Goal: Task Accomplishment & Management: Manage account settings

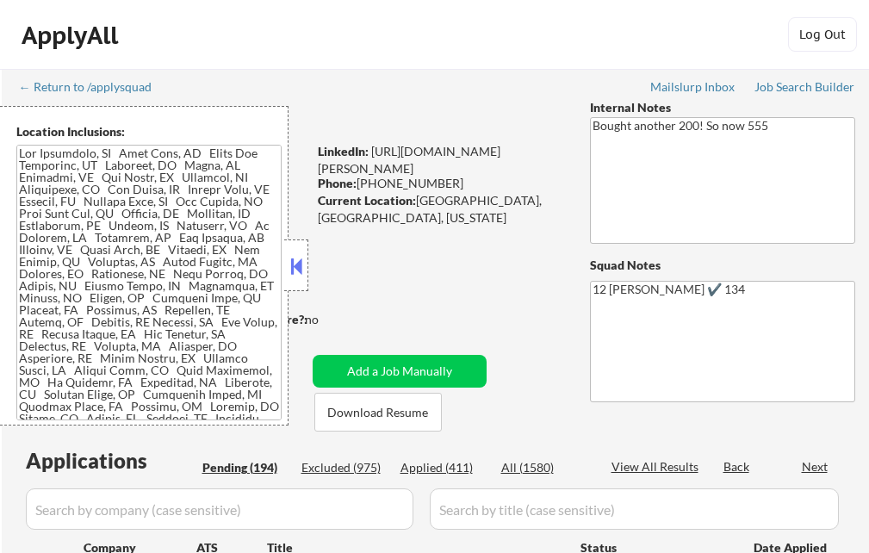
select select ""pending""
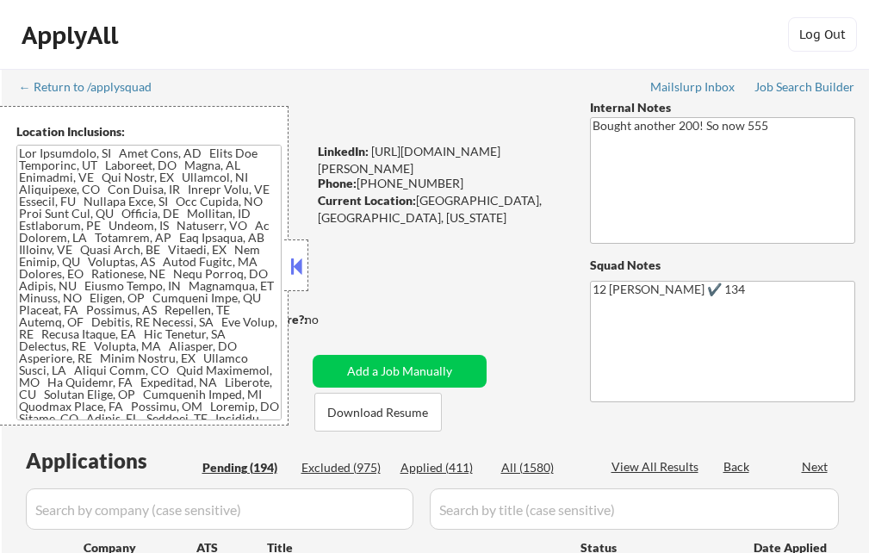
select select ""pending""
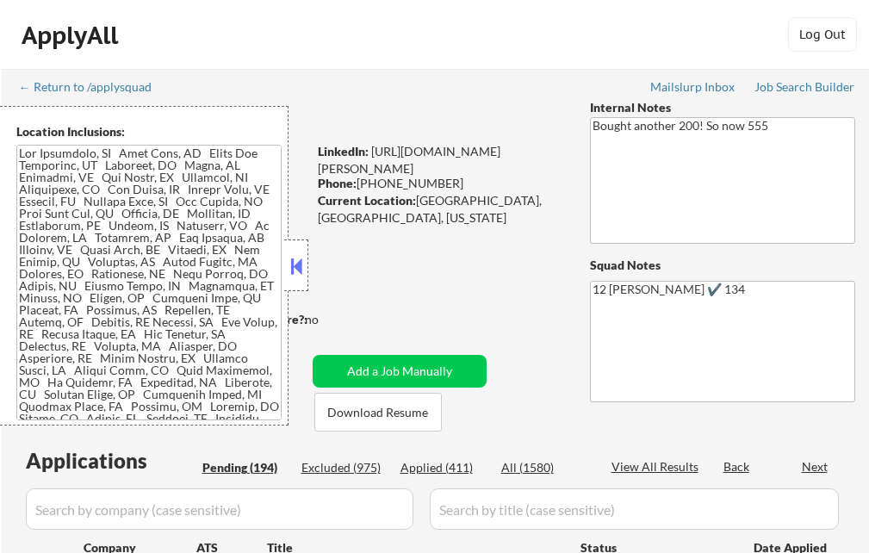
select select ""pending""
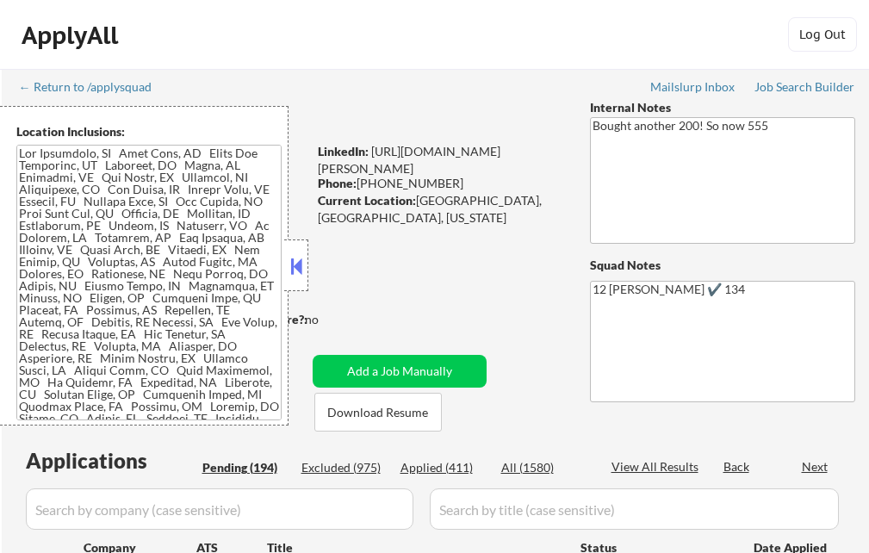
select select ""pending""
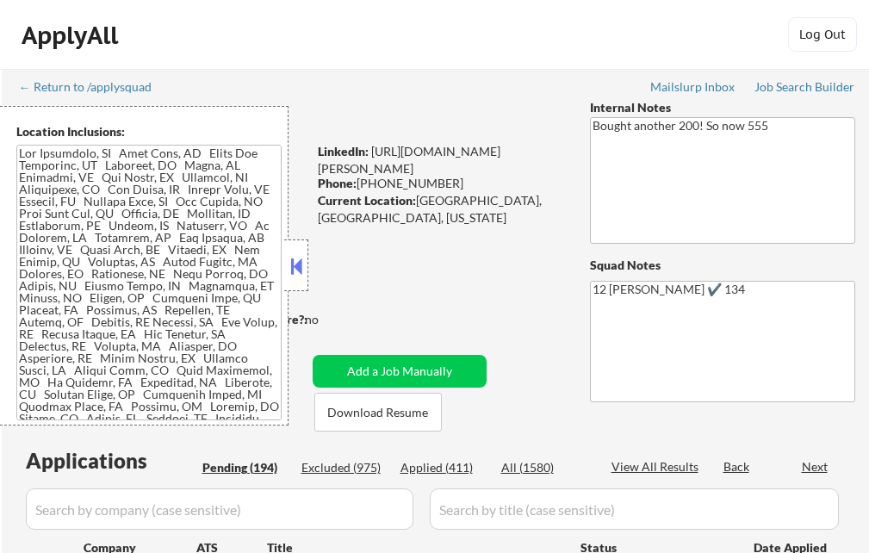
select select ""pending""
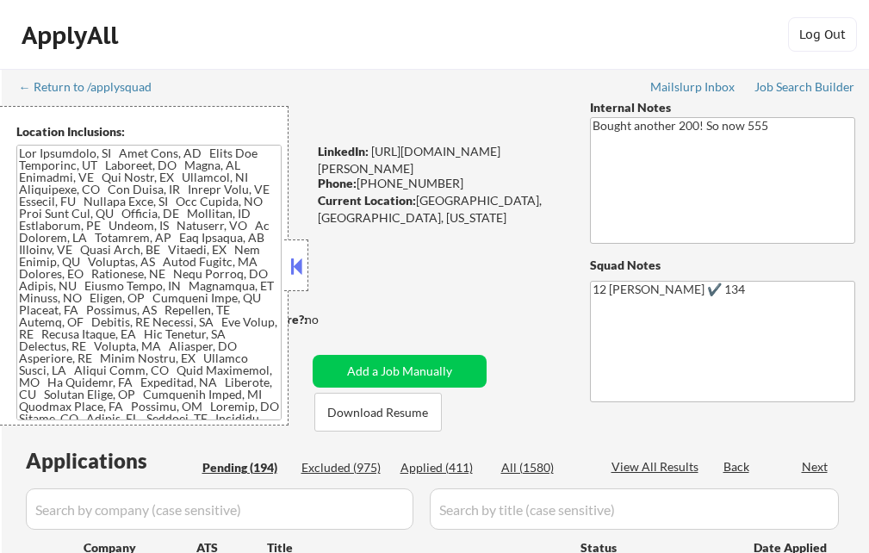
select select ""pending""
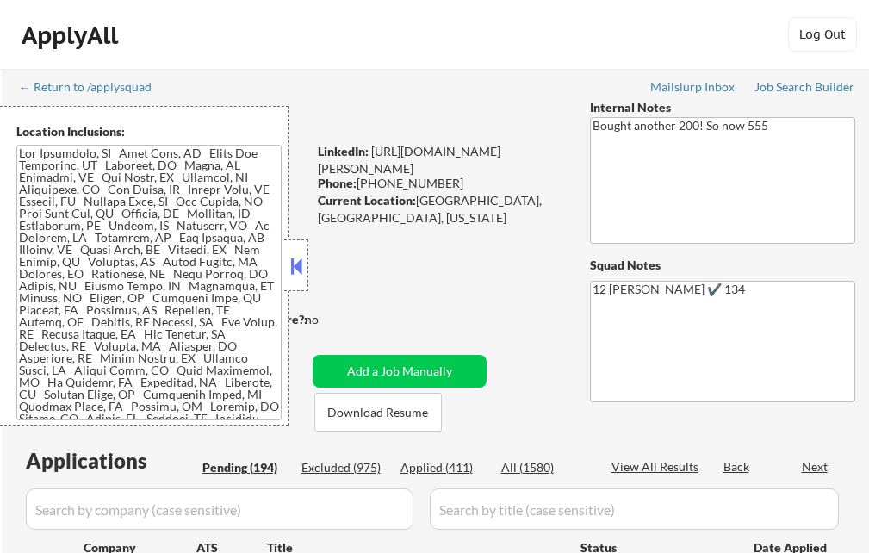
select select ""pending""
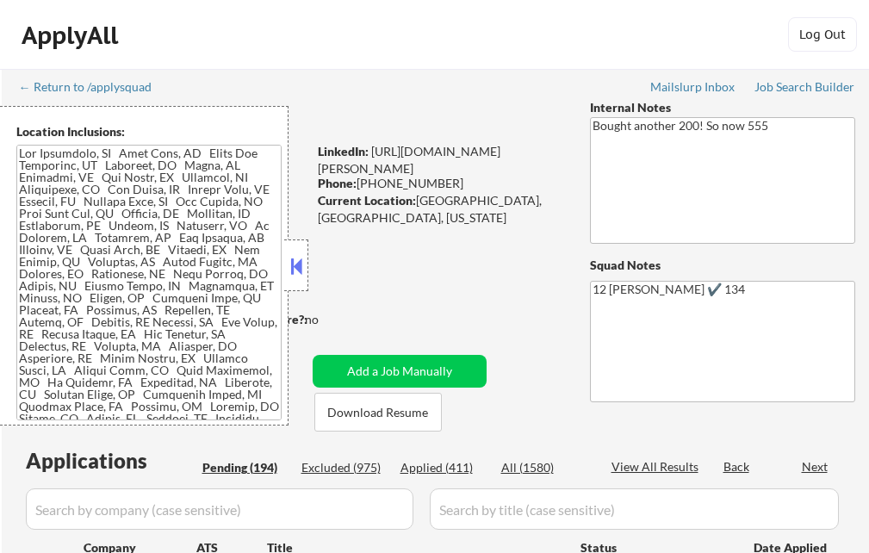
select select ""pending""
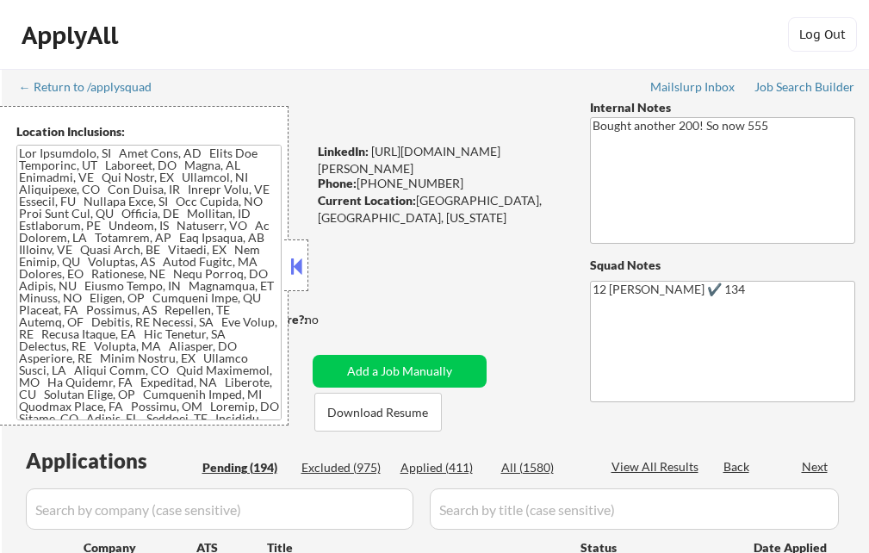
select select ""pending""
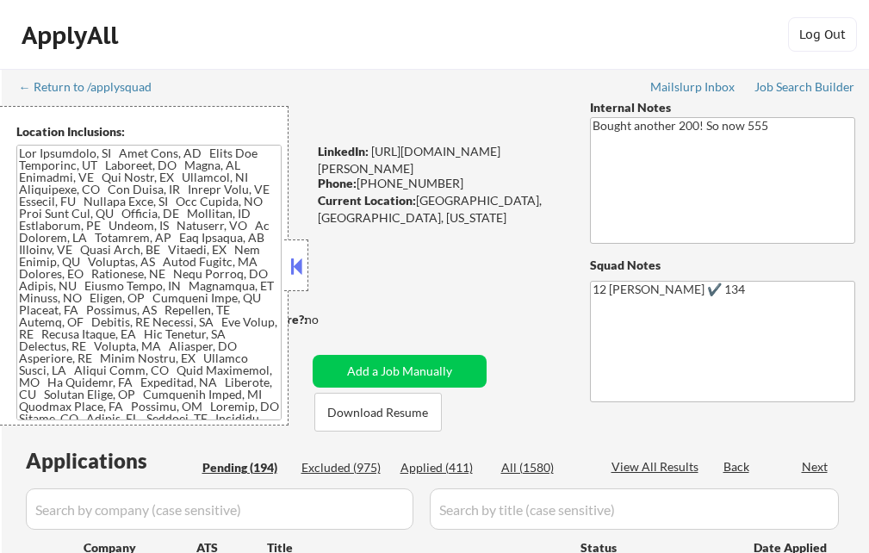
select select ""pending""
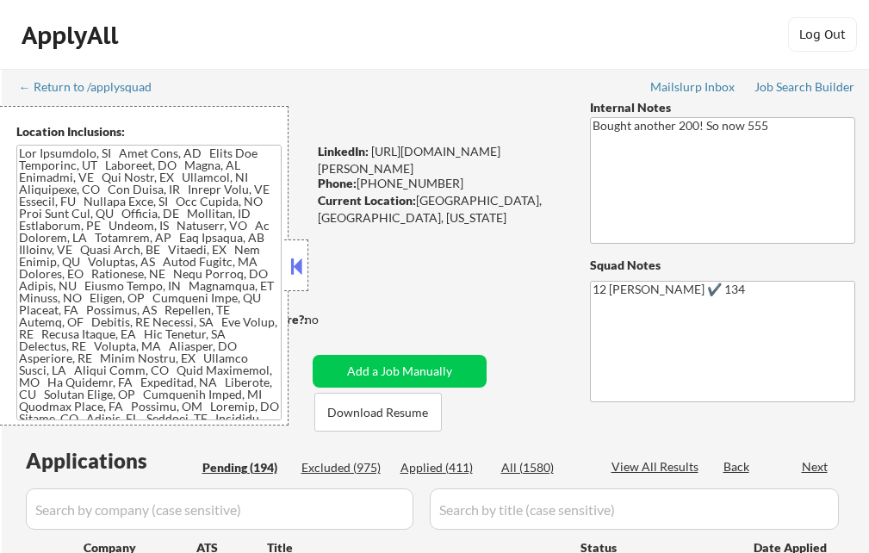
select select ""pending""
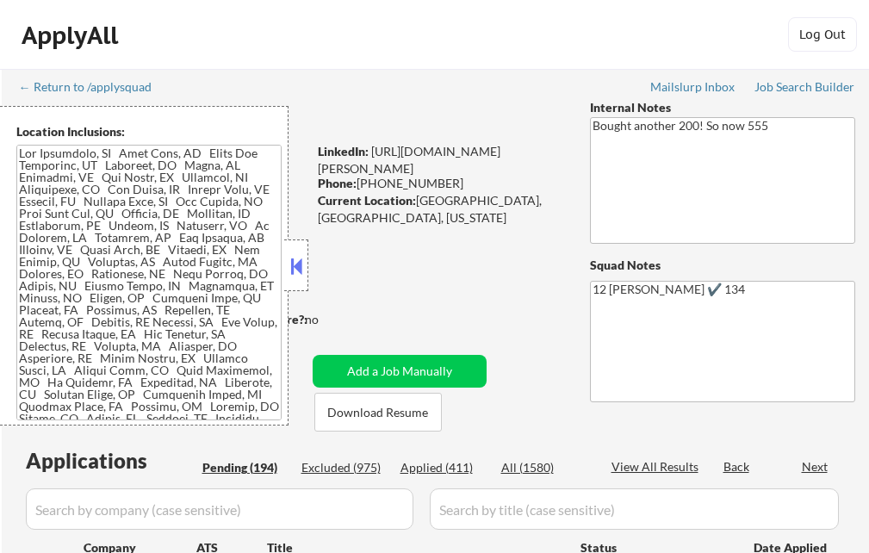
select select ""pending""
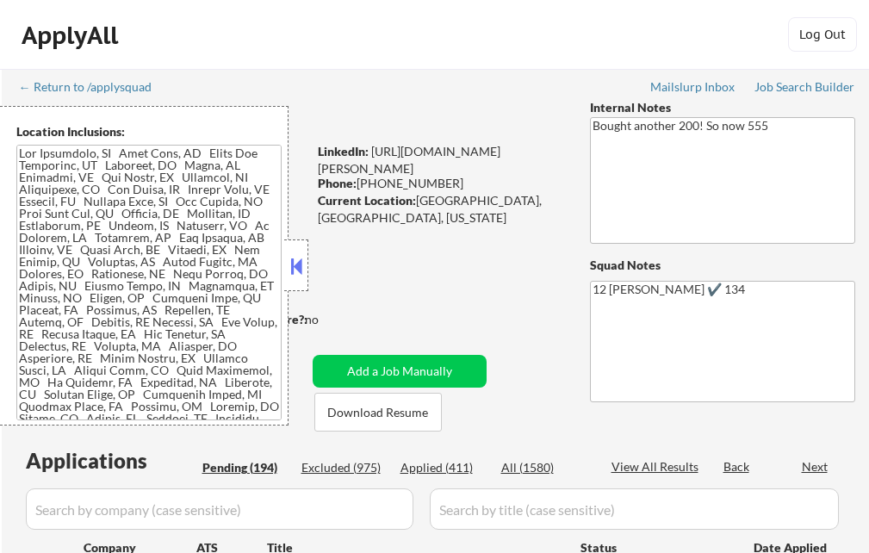
select select ""pending""
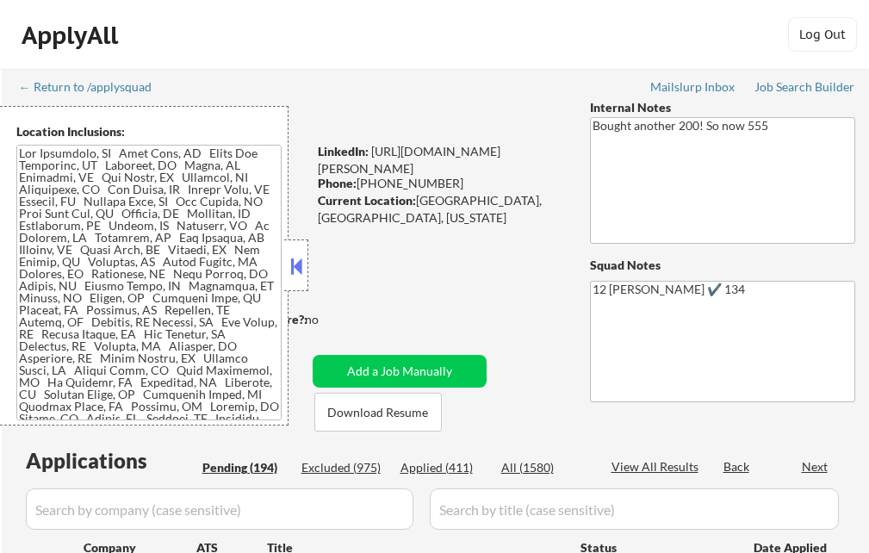
select select ""pending""
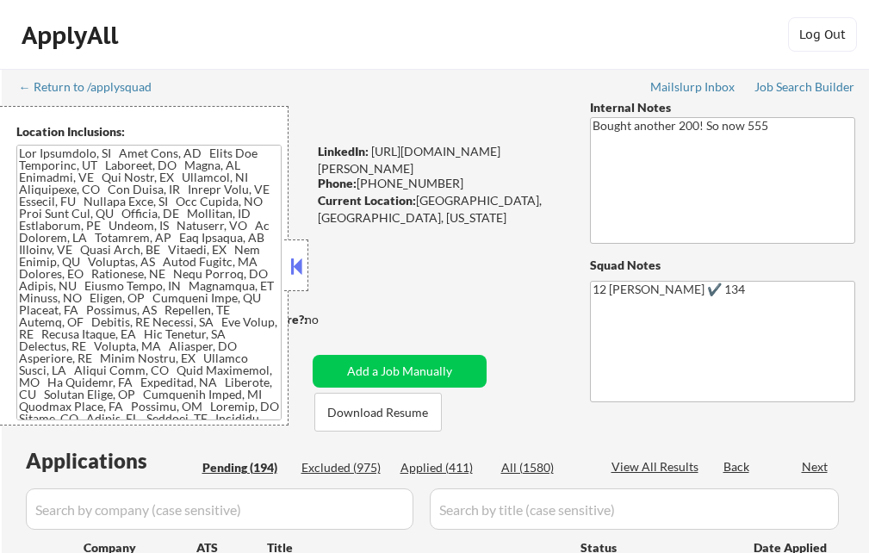
select select ""pending""
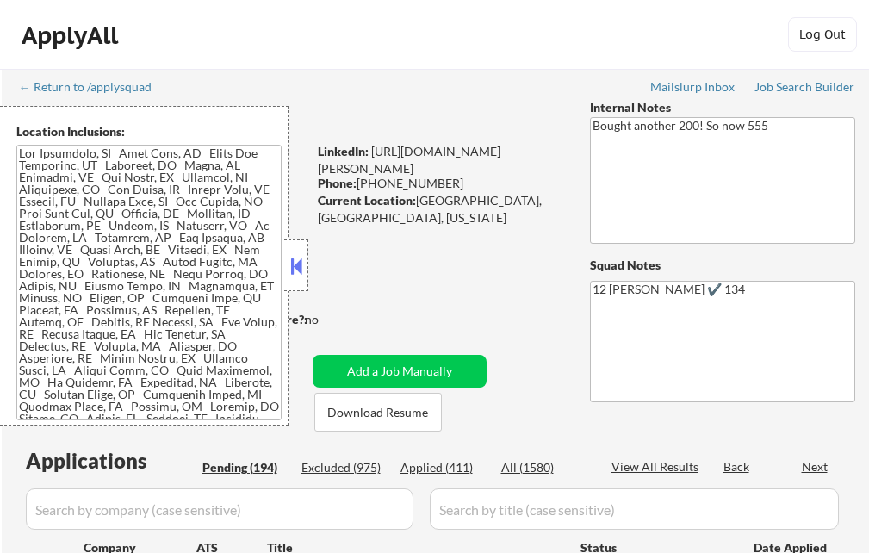
select select ""pending""
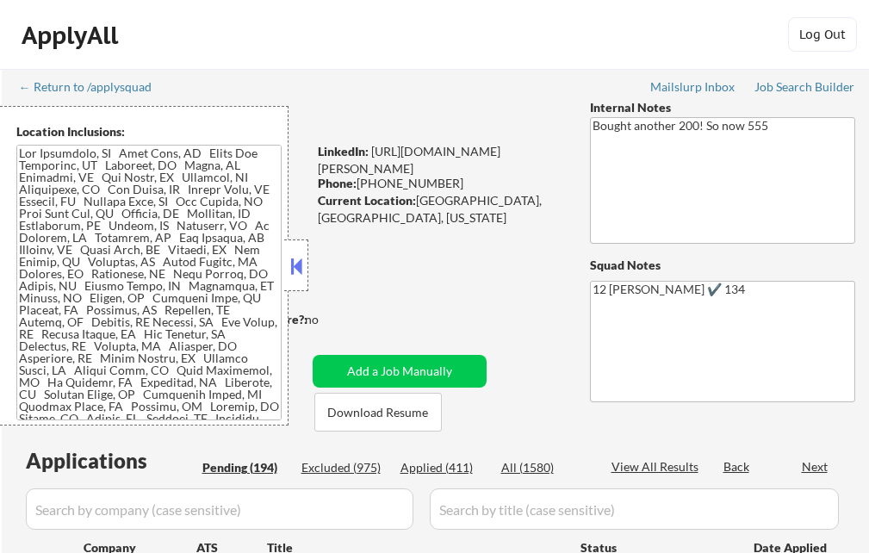
select select ""pending""
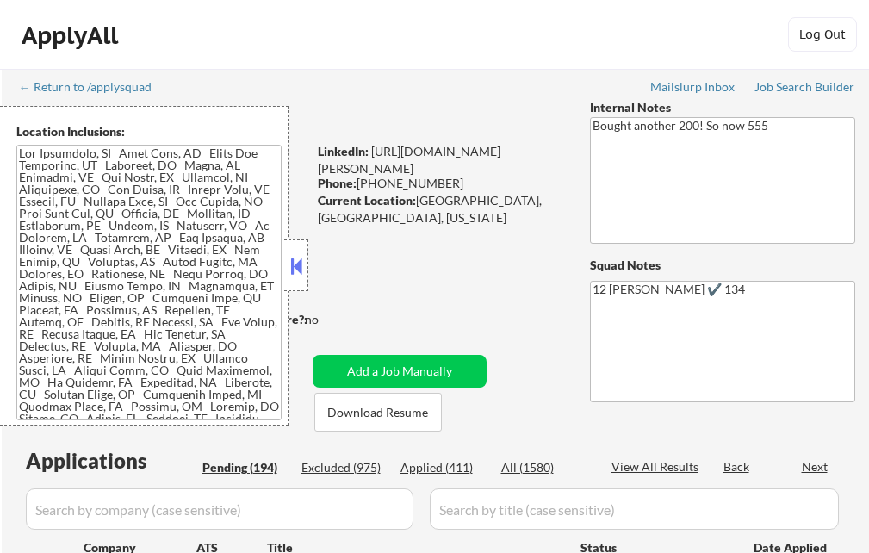
select select ""pending""
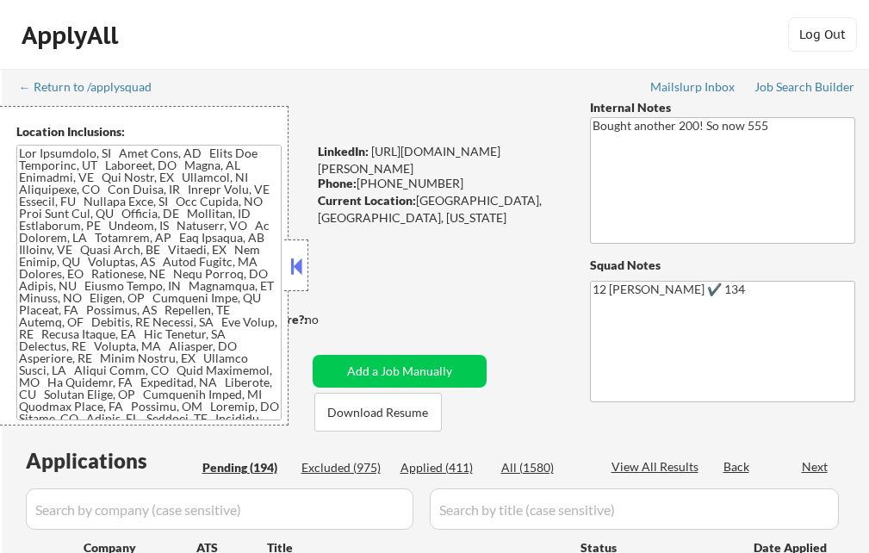
select select ""pending""
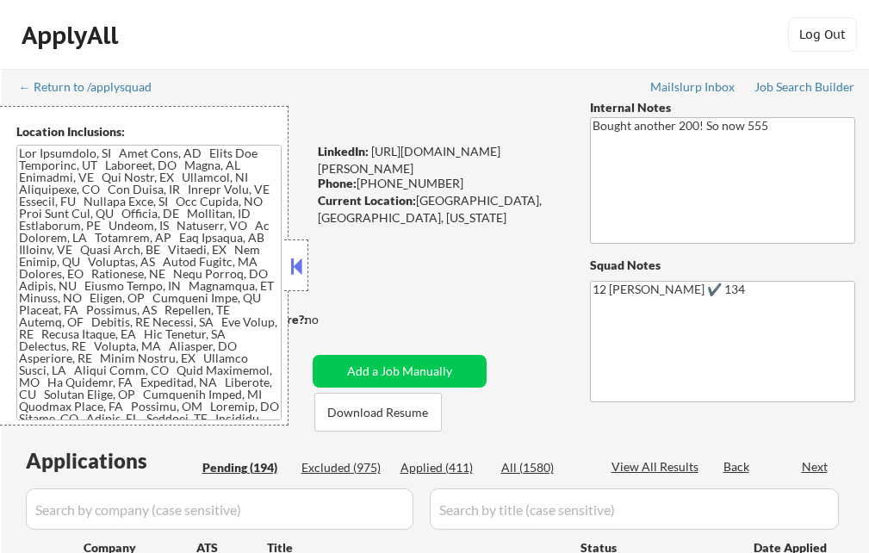
select select ""pending""
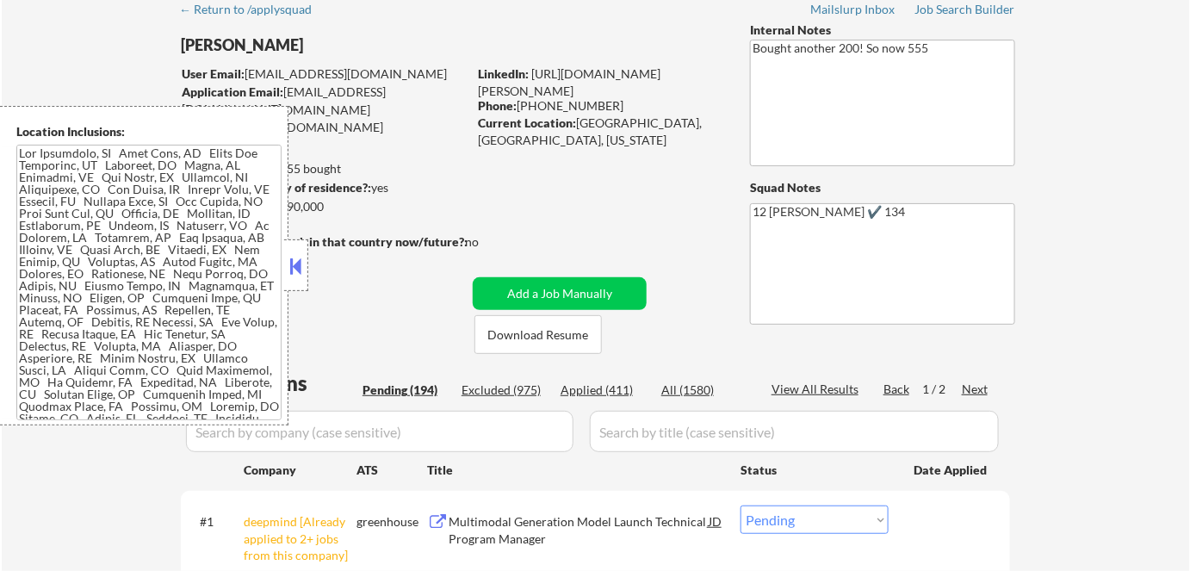
scroll to position [1474, 0]
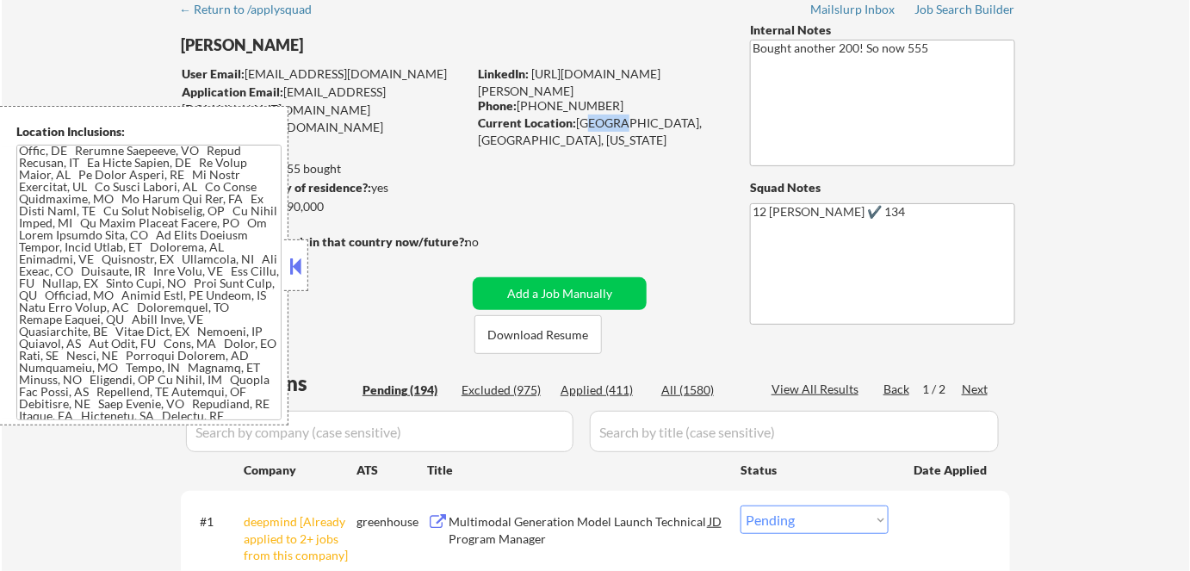
drag, startPoint x: 585, startPoint y: 123, endPoint x: 613, endPoint y: 120, distance: 28.6
click at [613, 120] on div "Current Location: [GEOGRAPHIC_DATA], [GEOGRAPHIC_DATA], [US_STATE]" at bounding box center [600, 132] width 244 height 34
drag, startPoint x: 579, startPoint y: 120, endPoint x: 647, endPoint y: 117, distance: 68.1
click at [647, 117] on div "Current Location: [GEOGRAPHIC_DATA], [GEOGRAPHIC_DATA], [US_STATE]" at bounding box center [600, 132] width 244 height 34
copy div "[GEOGRAPHIC_DATA], [GEOGRAPHIC_DATA],"
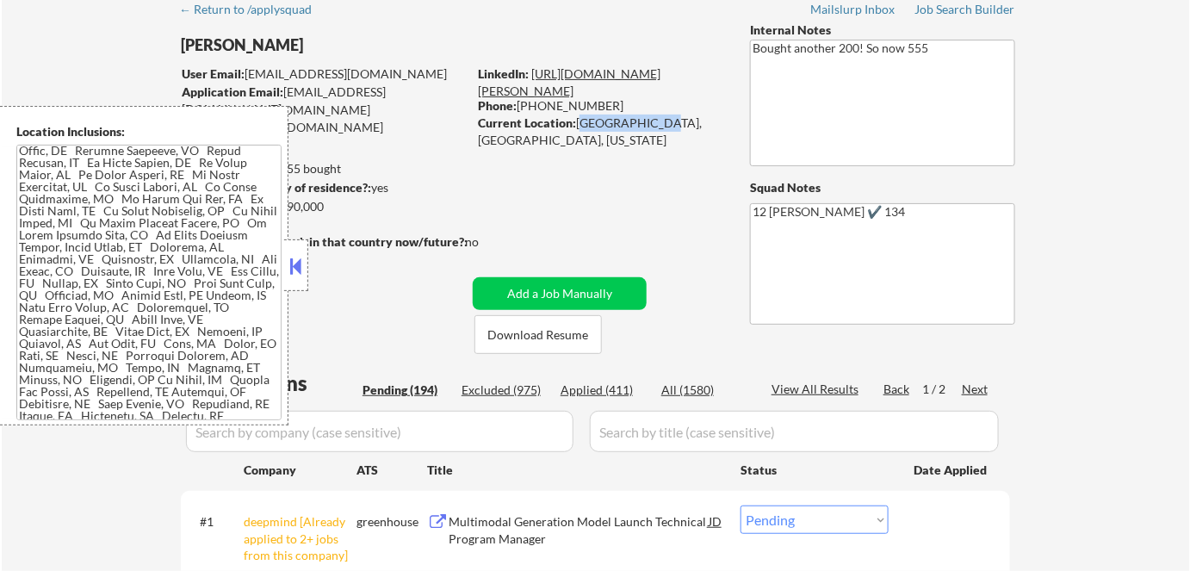
copy div "[GEOGRAPHIC_DATA], [GEOGRAPHIC_DATA],"
click at [295, 258] on button at bounding box center [296, 266] width 19 height 26
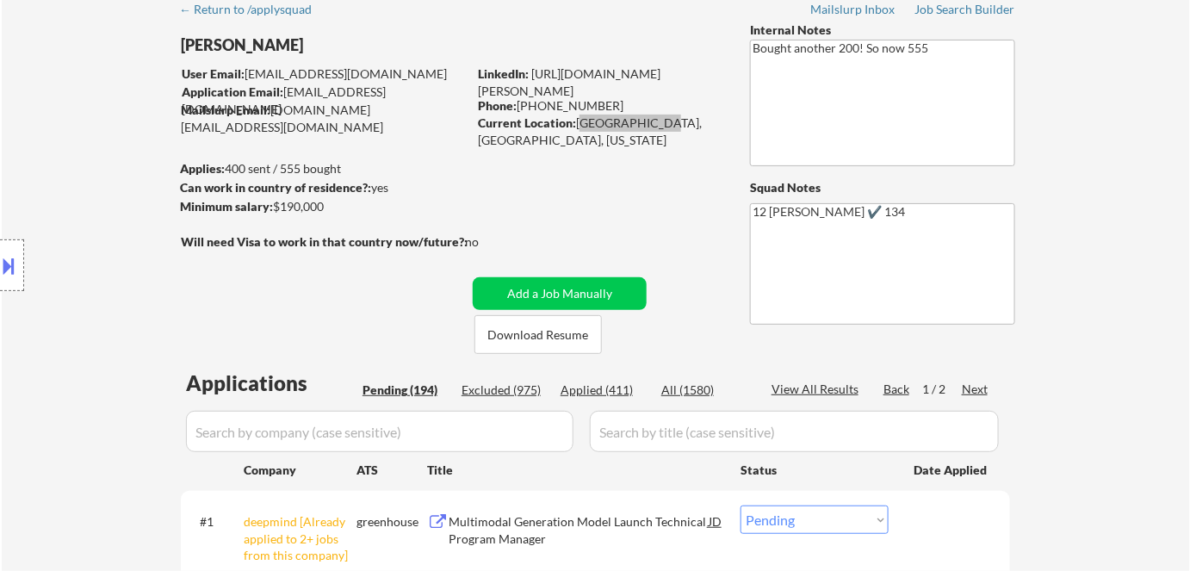
select select ""pending""
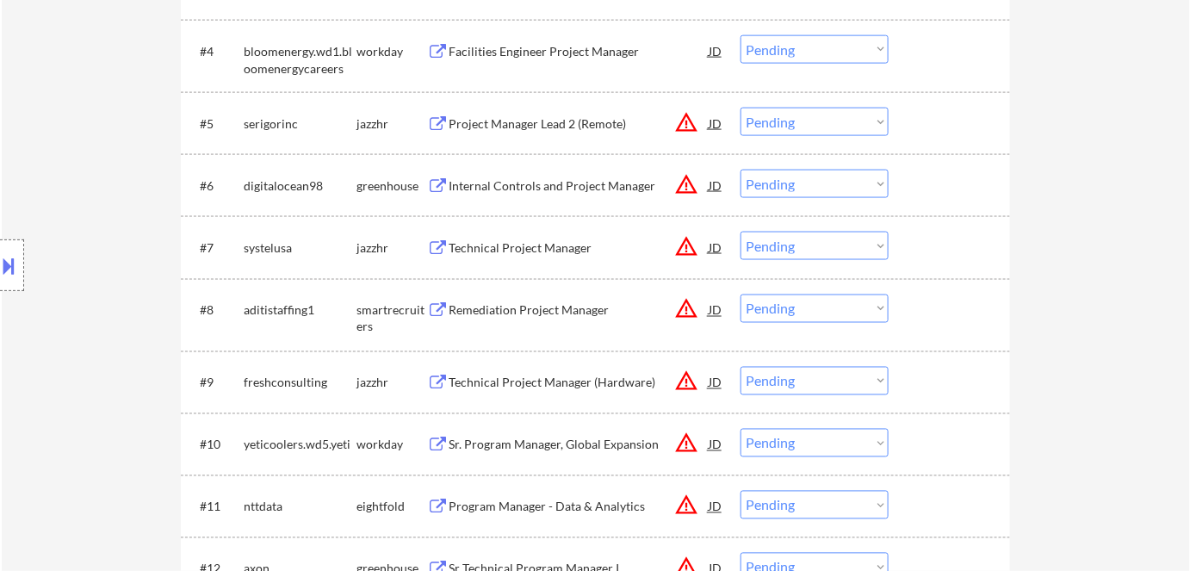
scroll to position [391, 0]
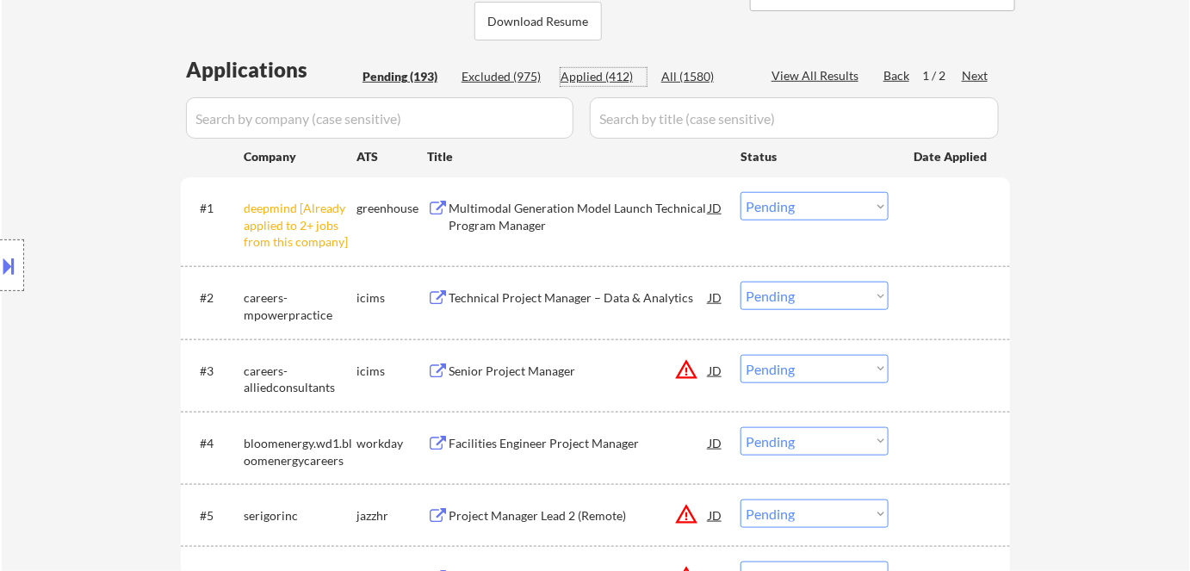
click at [580, 77] on div "Applied (412)" at bounding box center [604, 76] width 86 height 17
select select ""applied""
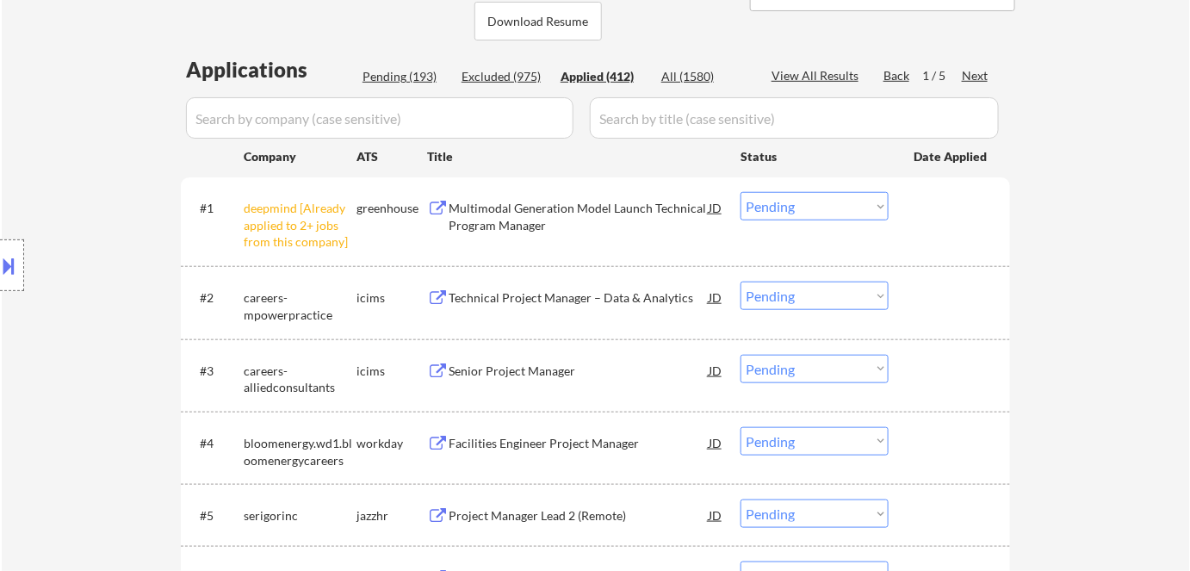
select select ""applied""
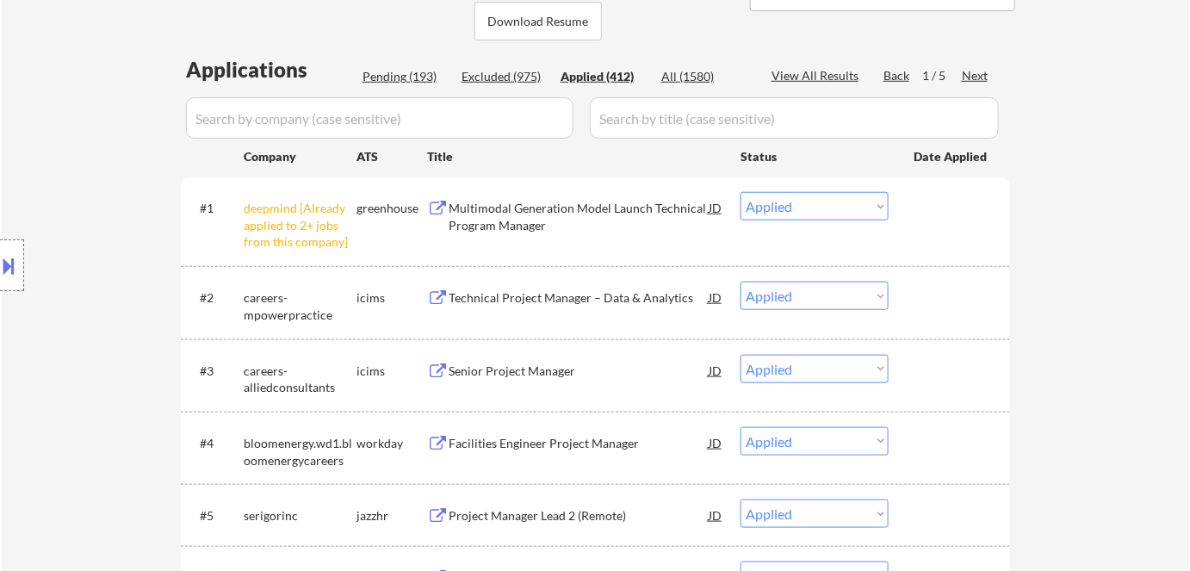
select select ""applied""
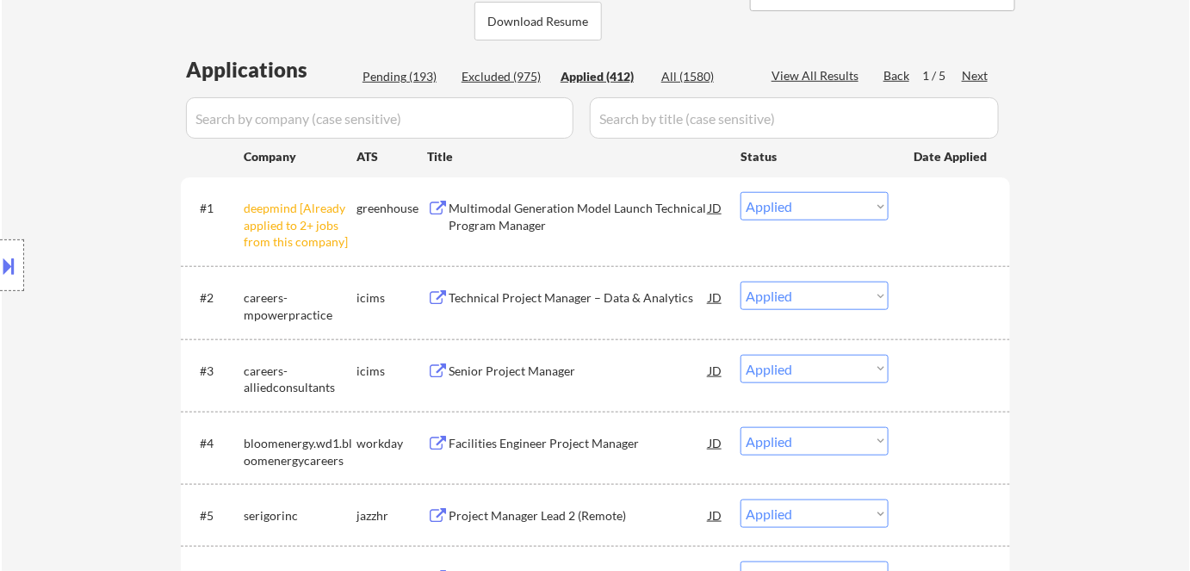
select select ""applied""
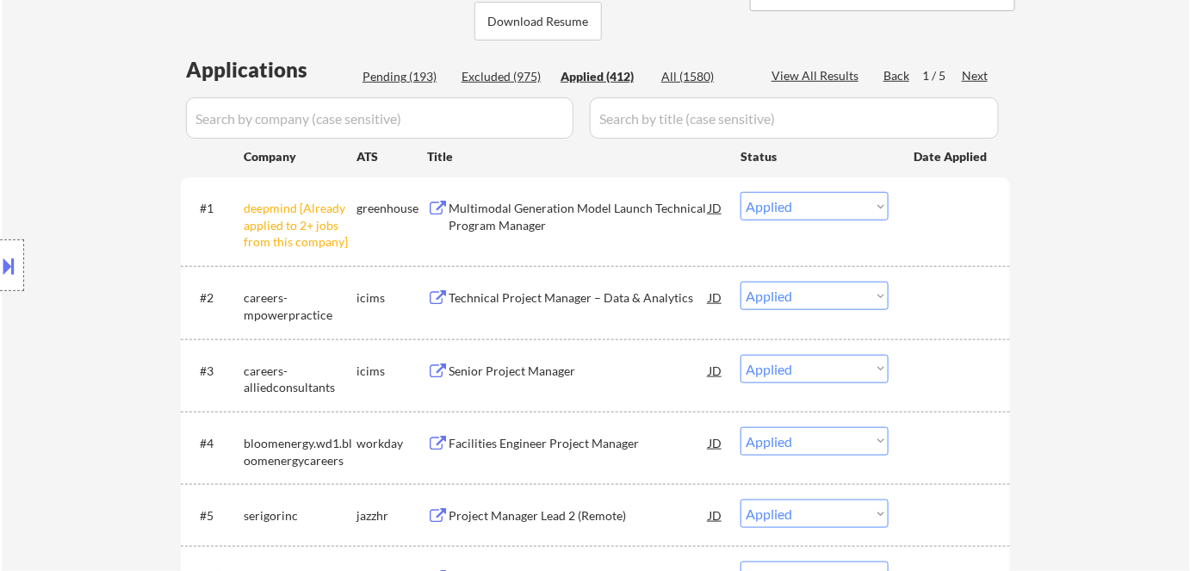
select select ""applied""
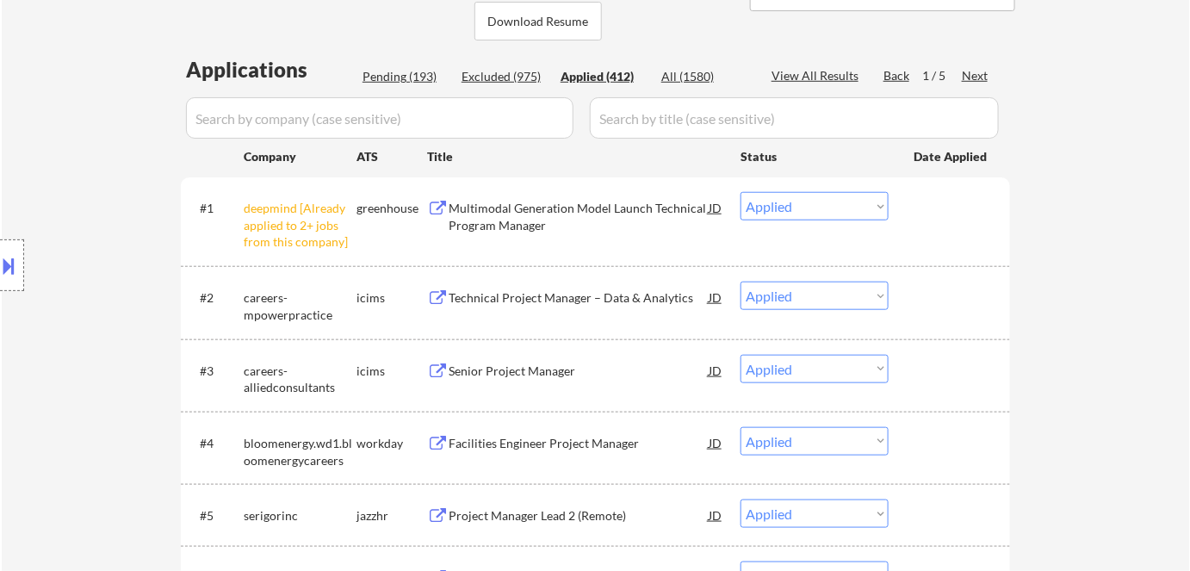
select select ""applied""
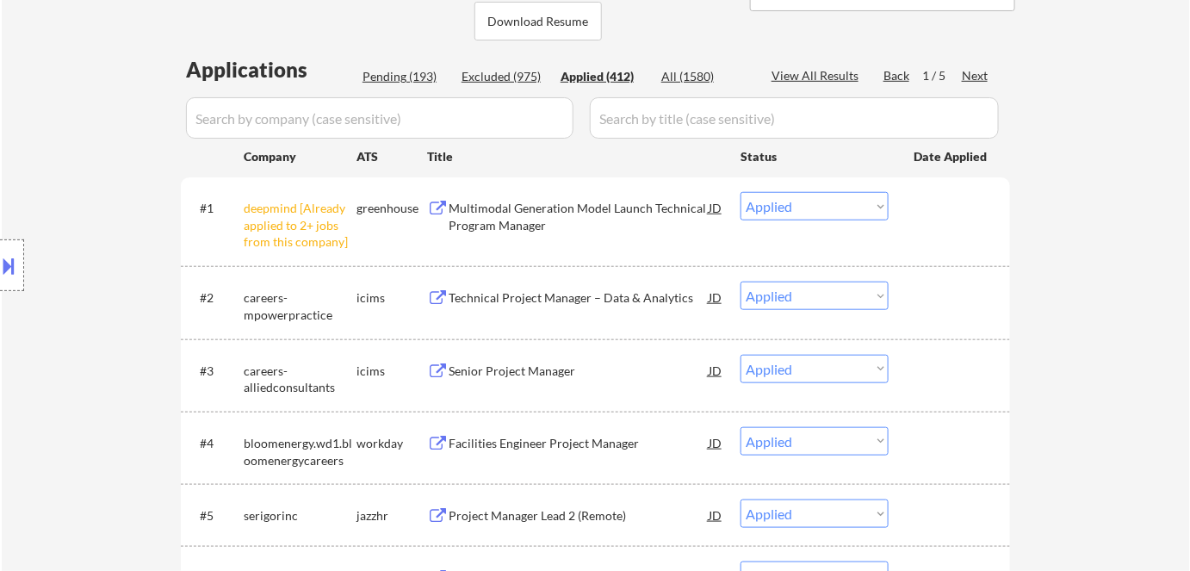
select select ""applied""
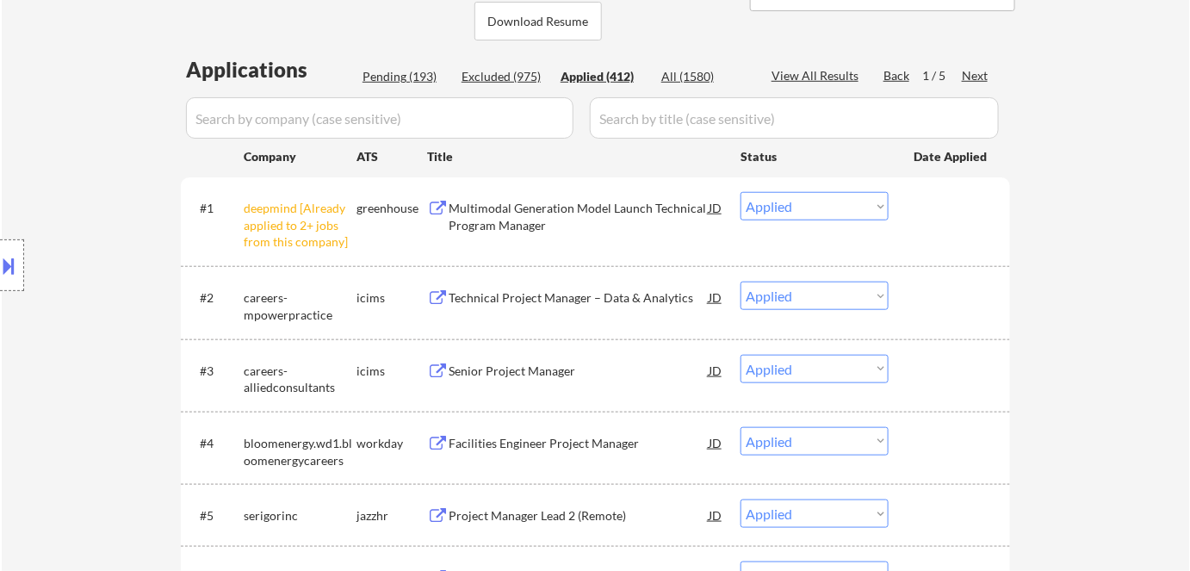
select select ""applied""
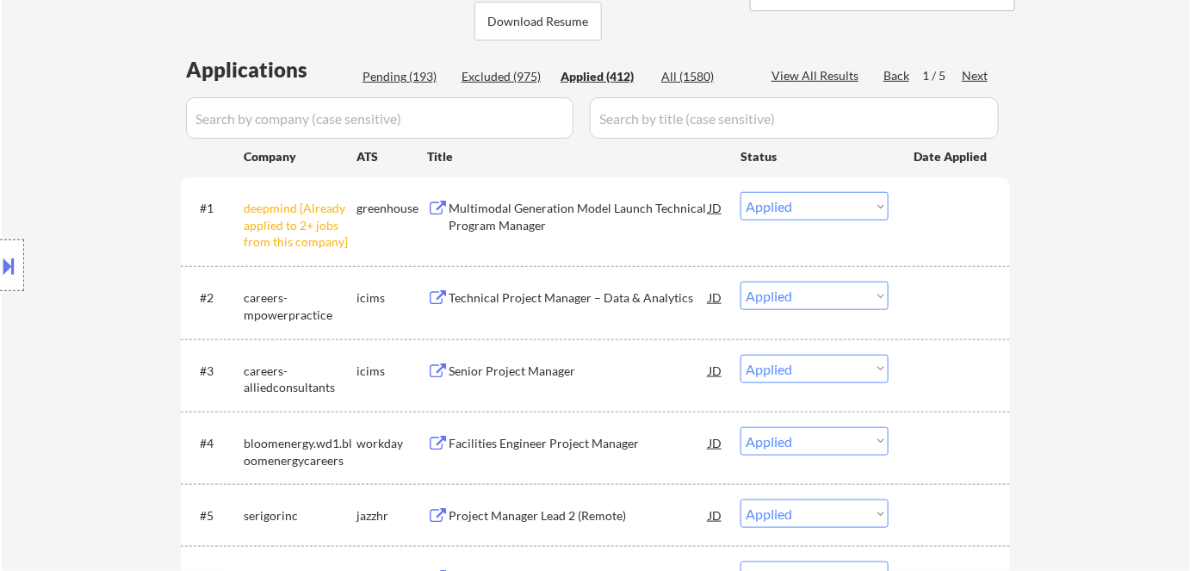
select select ""applied""
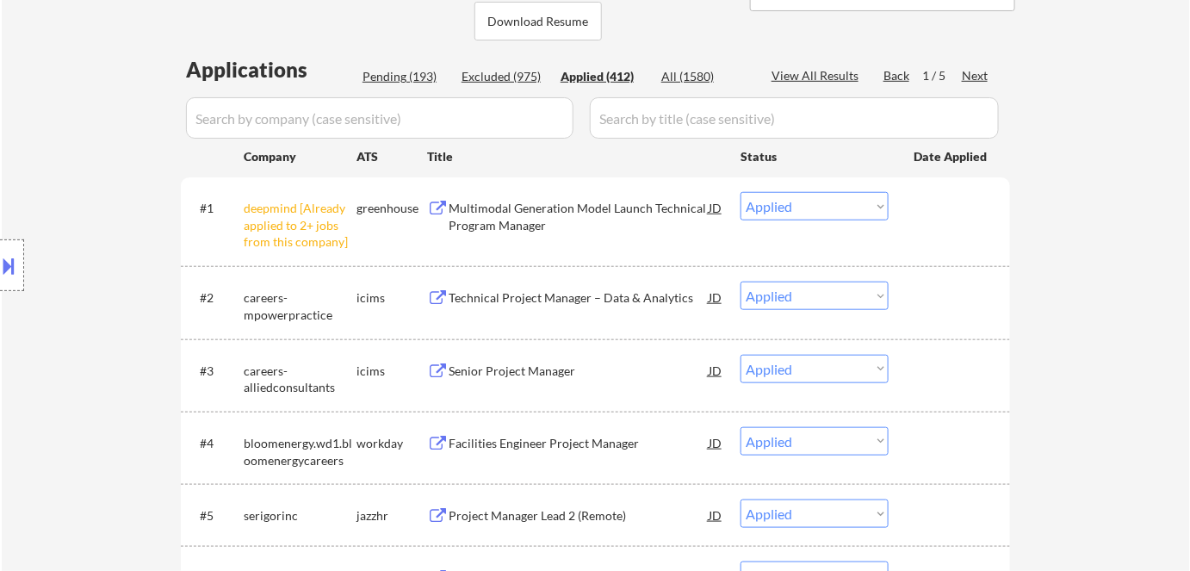
select select ""applied""
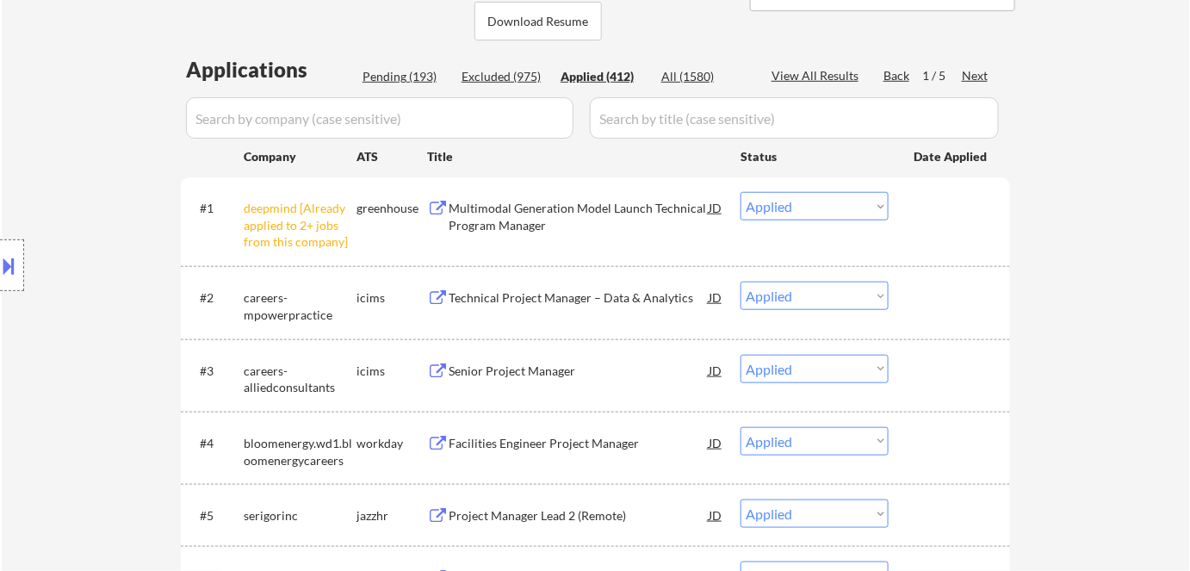
select select ""applied""
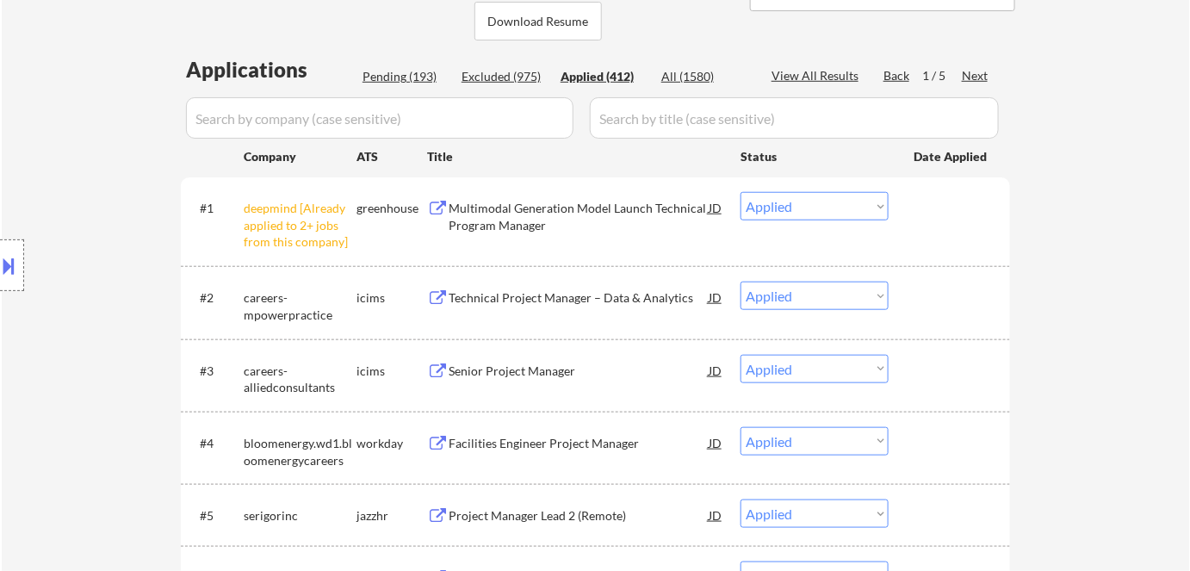
select select ""applied""
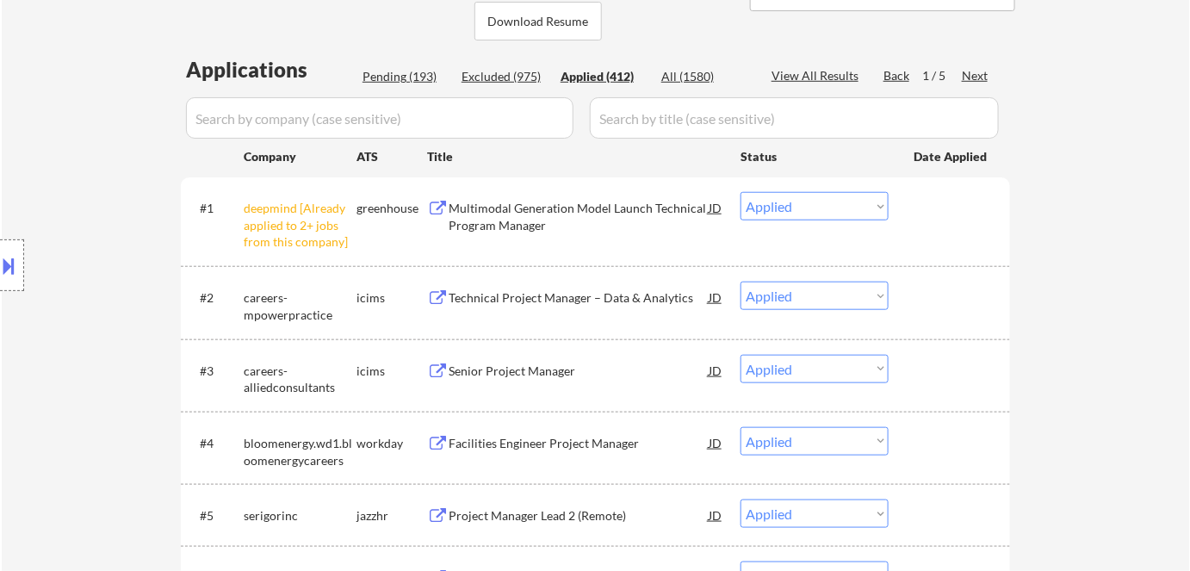
select select ""applied""
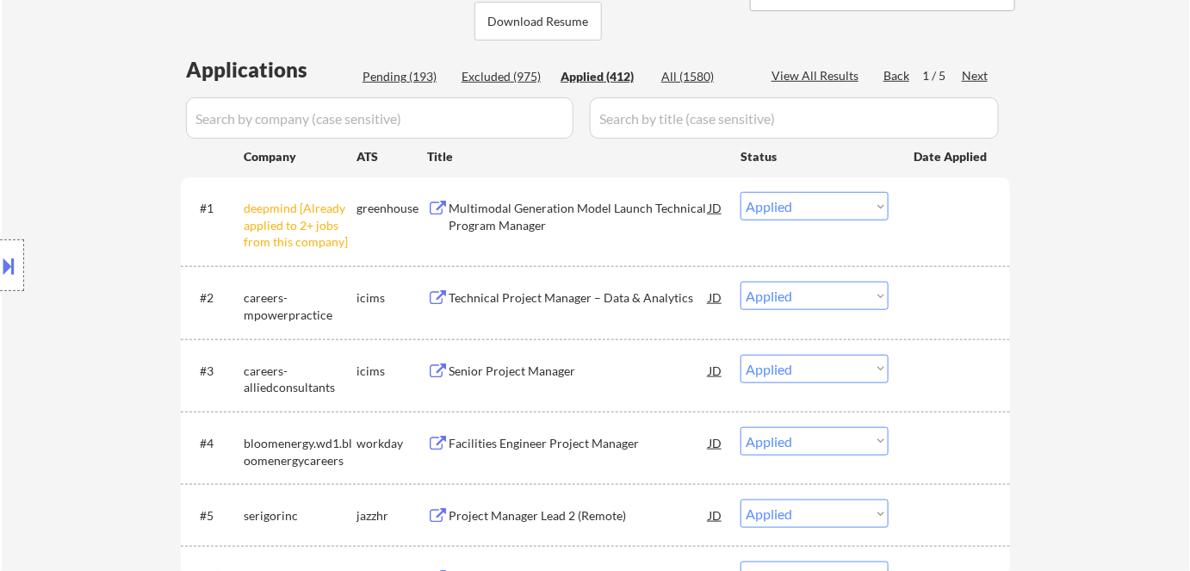
select select ""applied""
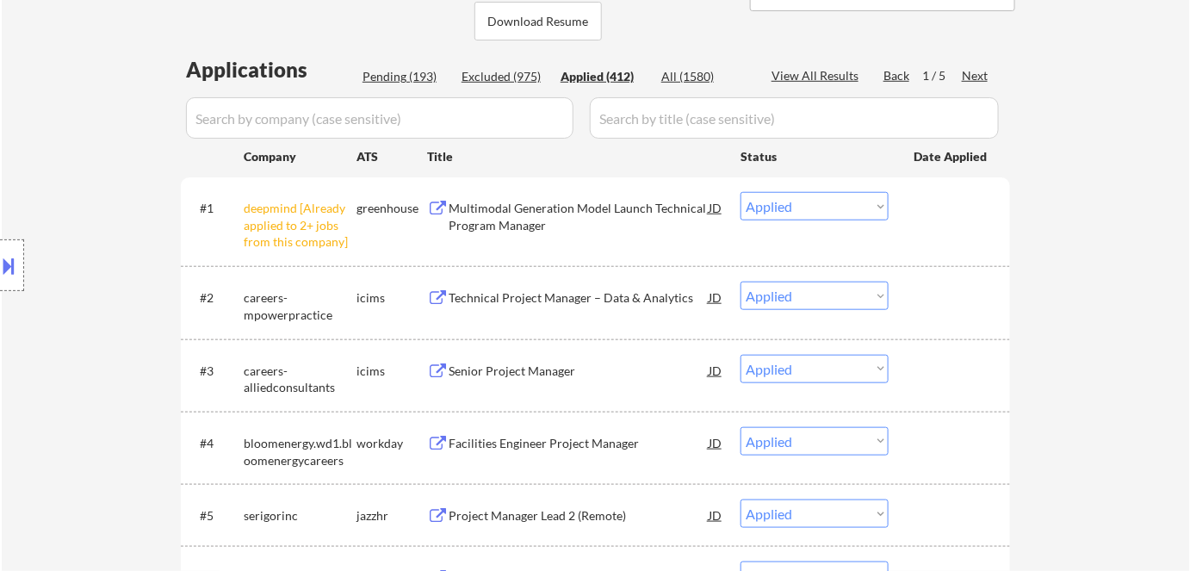
select select ""applied""
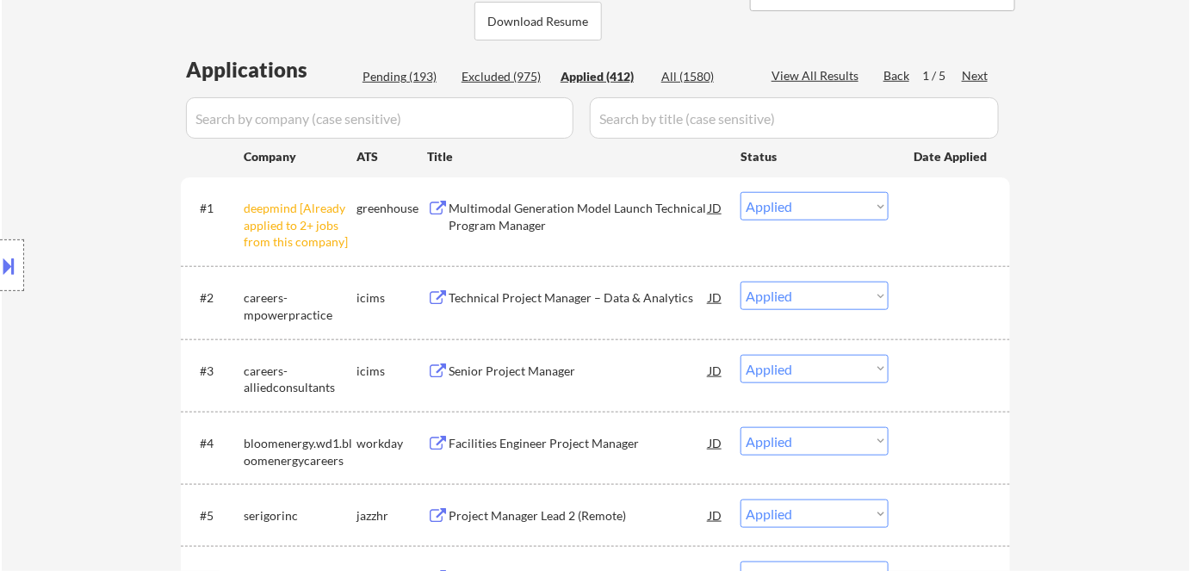
select select ""applied""
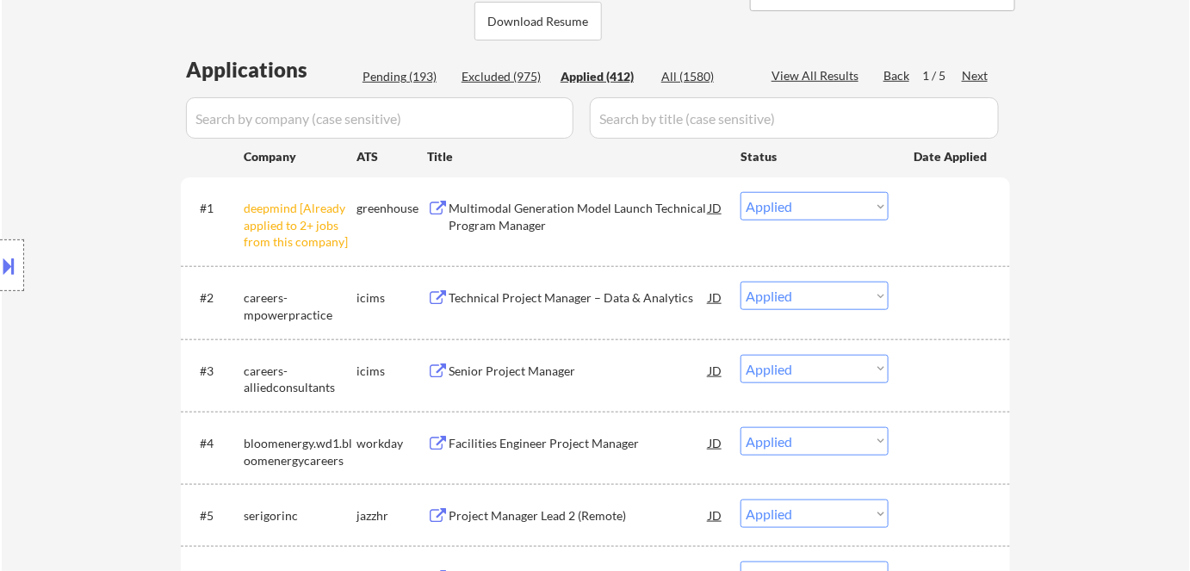
select select ""applied""
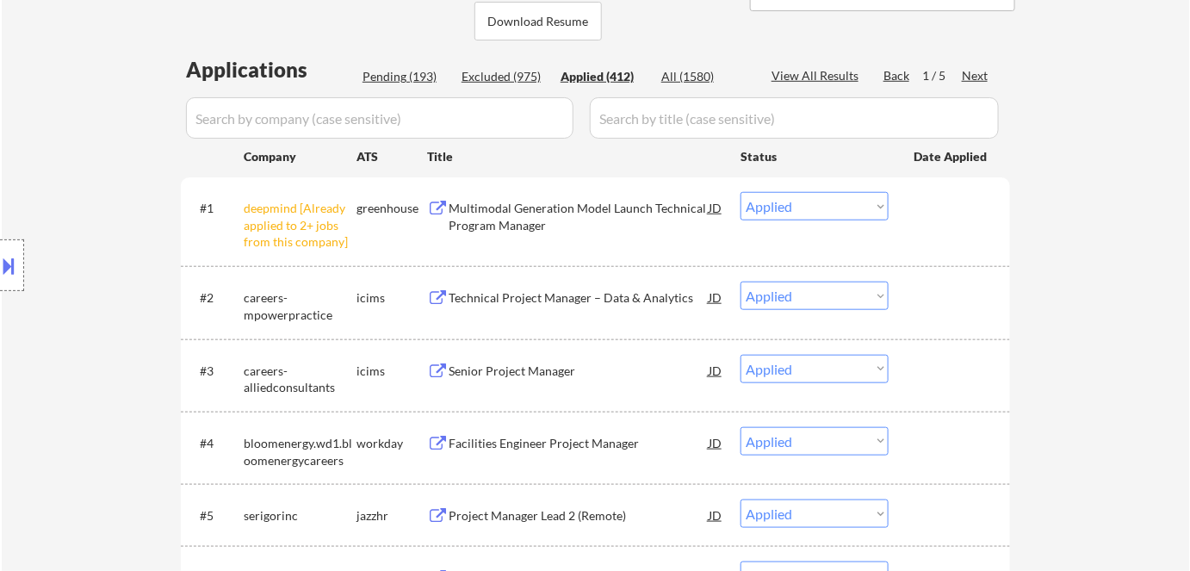
select select ""applied""
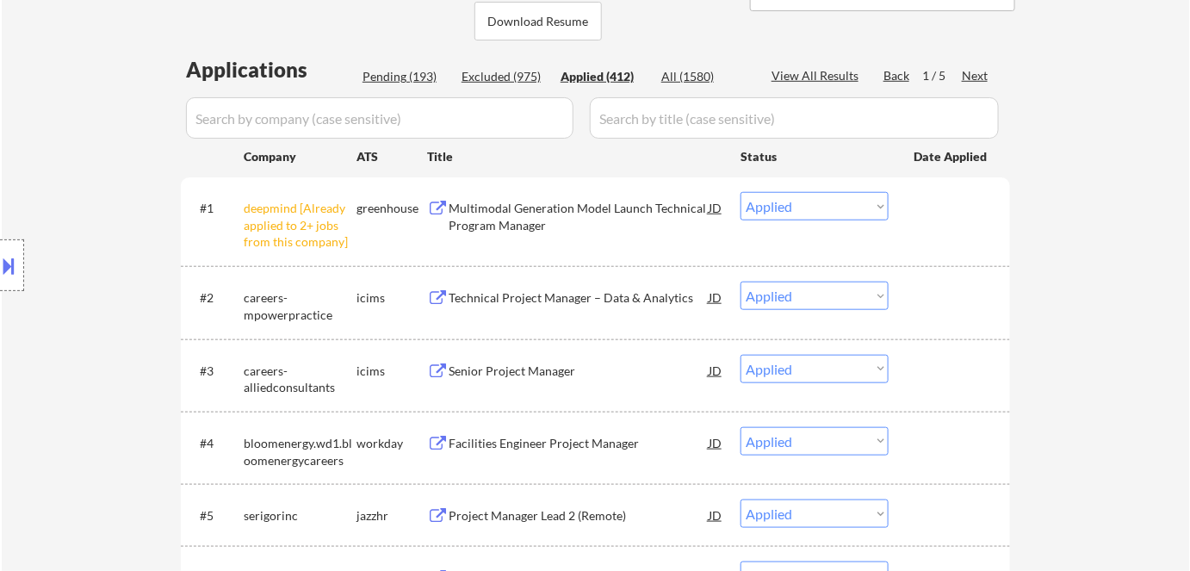
select select ""applied""
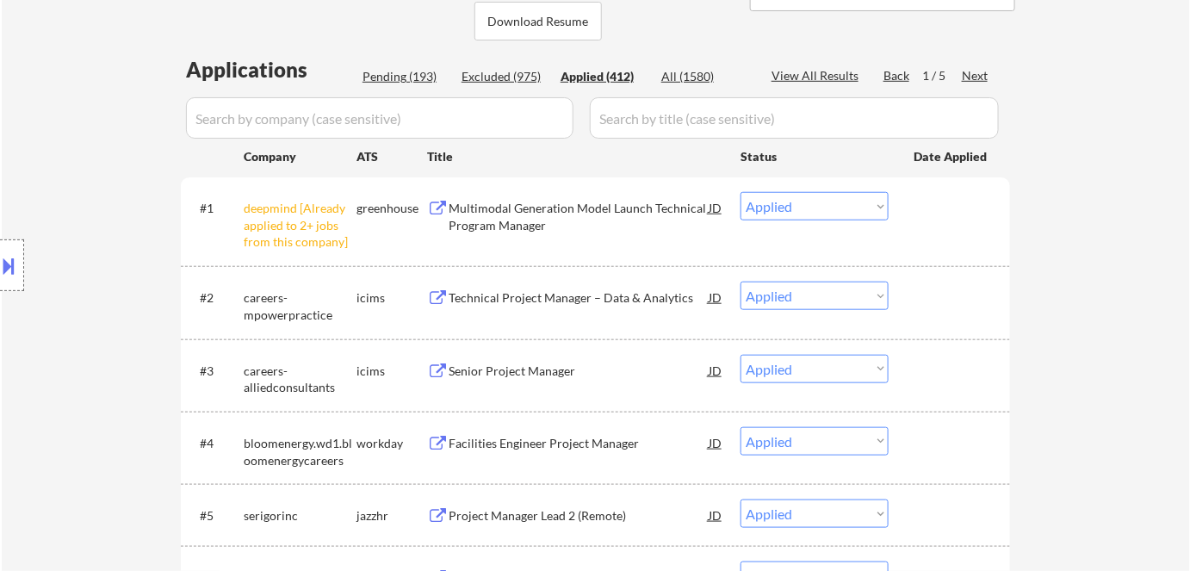
select select ""applied""
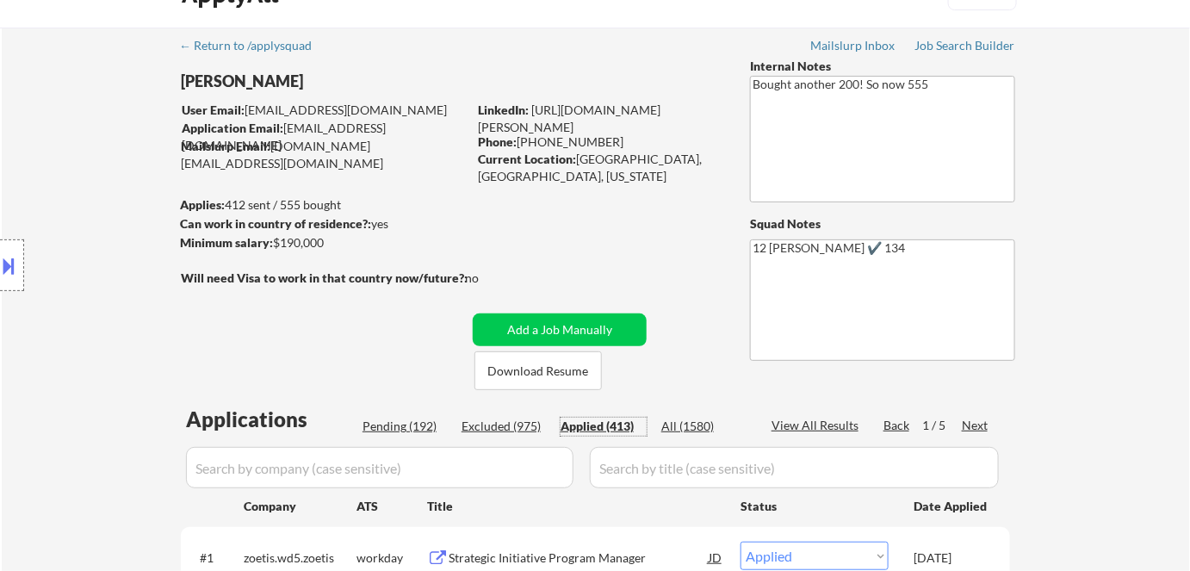
scroll to position [0, 0]
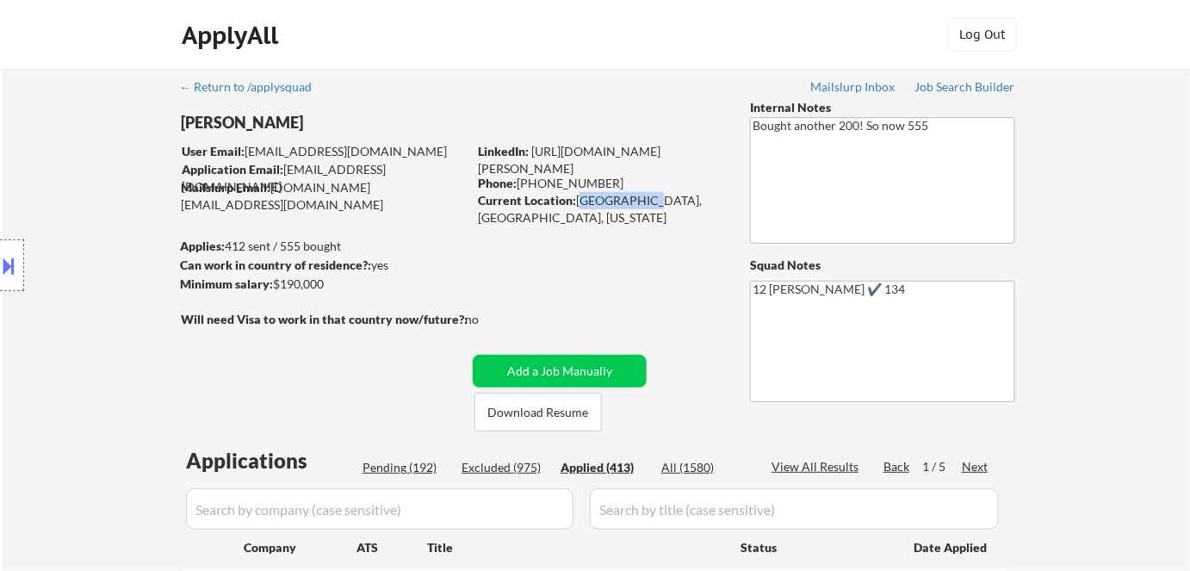
drag, startPoint x: 579, startPoint y: 198, endPoint x: 630, endPoint y: 203, distance: 51.1
click at [641, 202] on div "Current Location: [GEOGRAPHIC_DATA], [GEOGRAPHIC_DATA], [US_STATE]" at bounding box center [600, 209] width 244 height 34
copy div "[GEOGRAPHIC_DATA], [GEOGRAPHIC_DATA]"
click at [623, 152] on link "[URL][DOMAIN_NAME][PERSON_NAME]" at bounding box center [569, 160] width 183 height 32
copy div "[GEOGRAPHIC_DATA], [GEOGRAPHIC_DATA]"
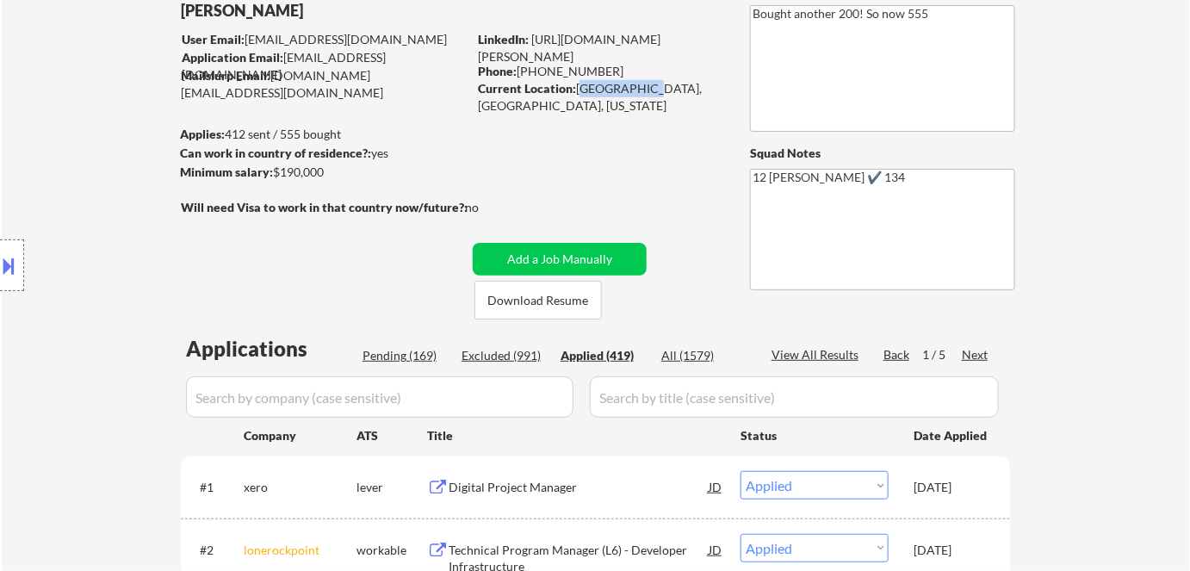
scroll to position [234, 0]
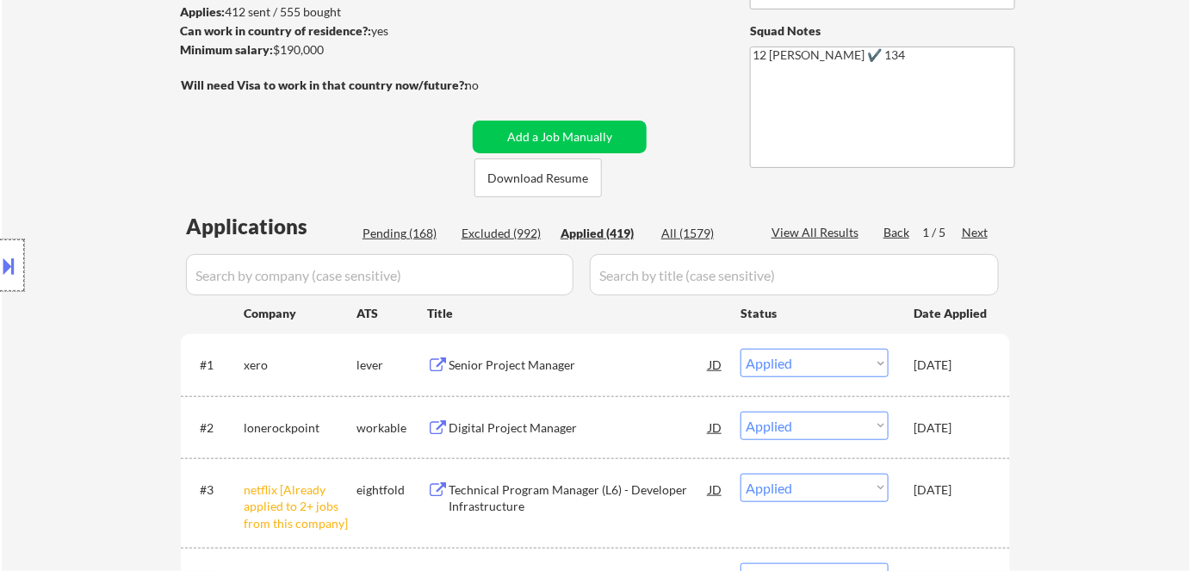
click at [21, 274] on div at bounding box center [12, 265] width 24 height 52
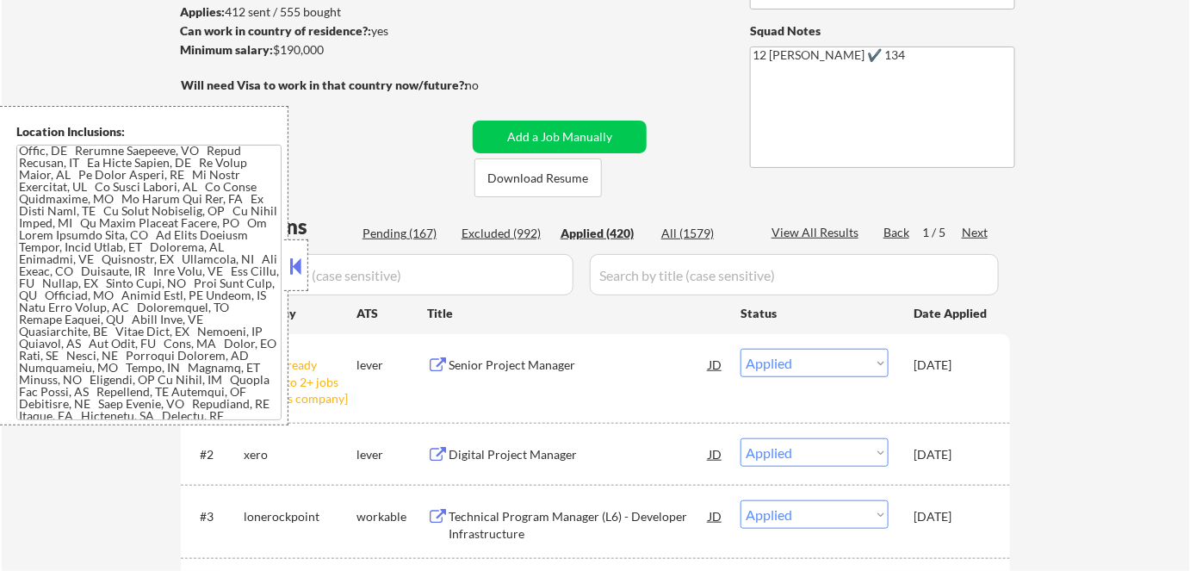
click at [296, 258] on button at bounding box center [296, 266] width 19 height 26
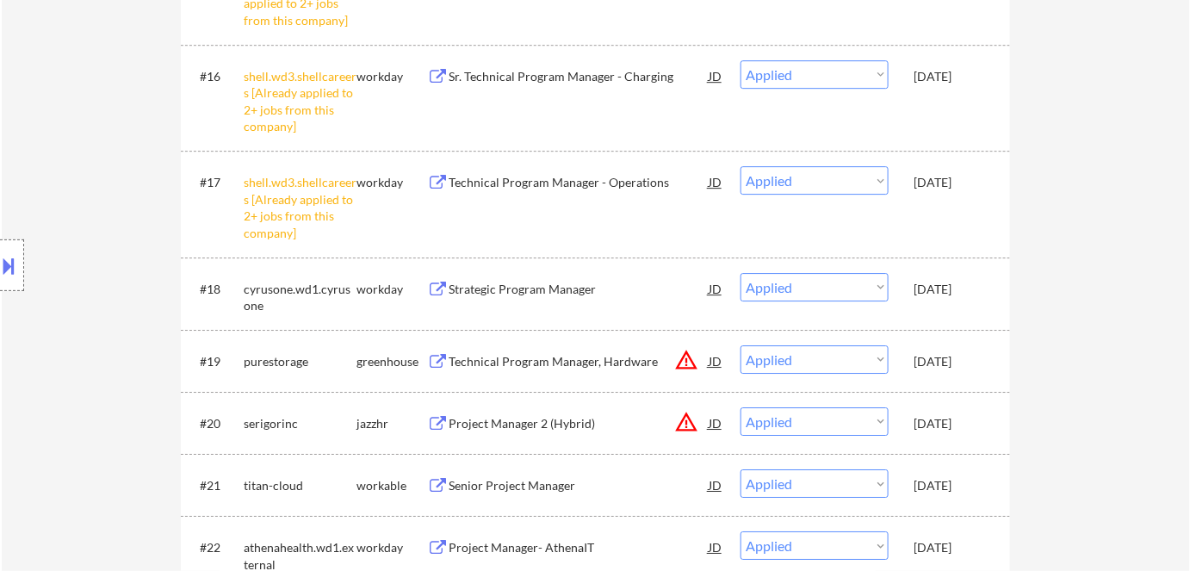
scroll to position [1331, 0]
